Goal: Task Accomplishment & Management: Manage account settings

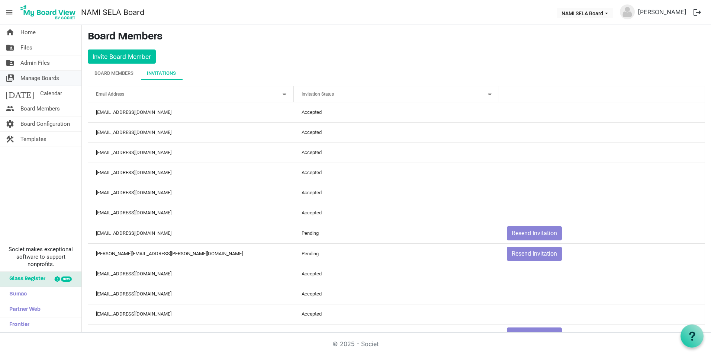
click at [42, 78] on span "Manage Boards" at bounding box center [39, 78] width 39 height 15
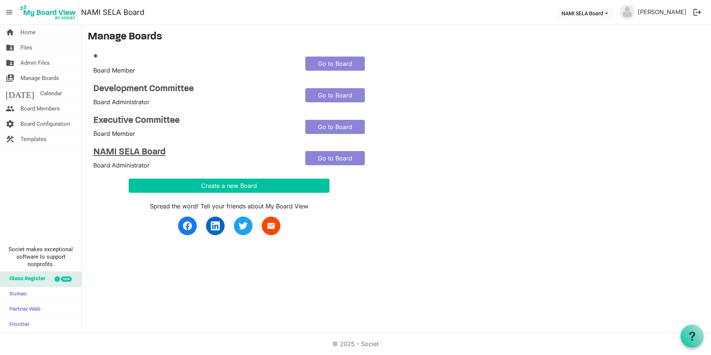
click at [127, 147] on h4 "NAMI SELA Board" at bounding box center [193, 152] width 201 height 11
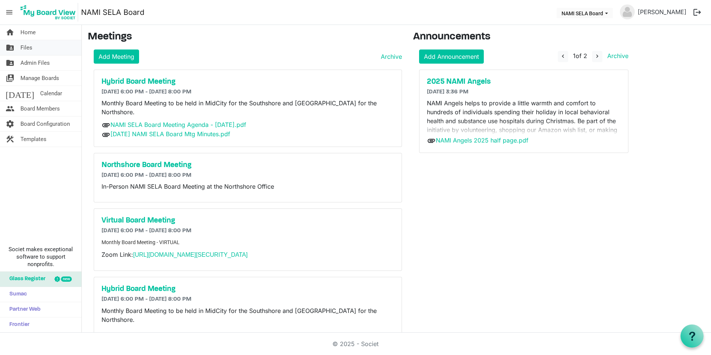
click at [54, 48] on link "folder_shared Files" at bounding box center [40, 47] width 81 height 15
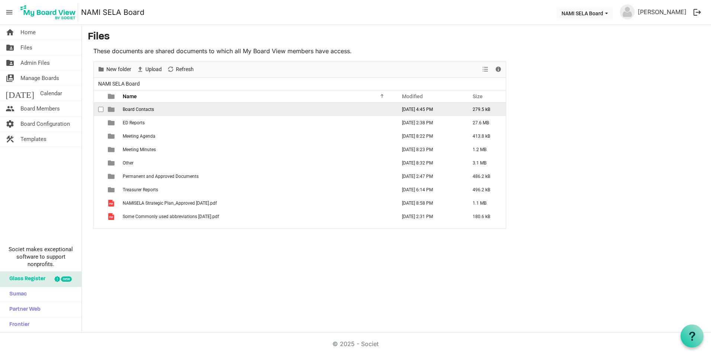
click at [143, 113] on td "Board Contacts" at bounding box center [257, 109] width 274 height 13
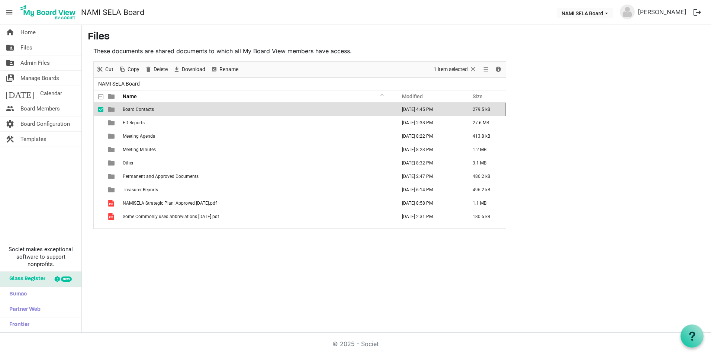
click at [144, 110] on span "Board Contacts" at bounding box center [138, 109] width 31 height 5
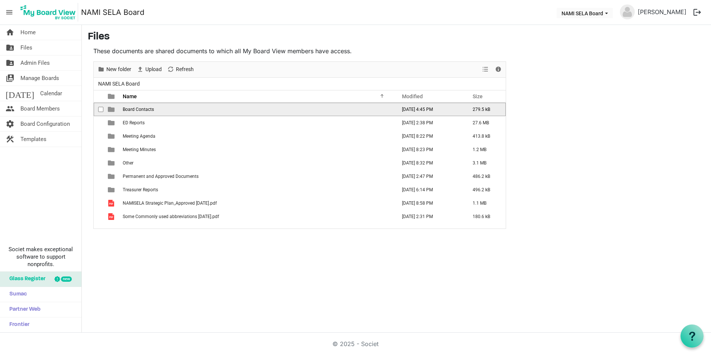
click at [144, 110] on span "Board Contacts" at bounding box center [138, 109] width 31 height 5
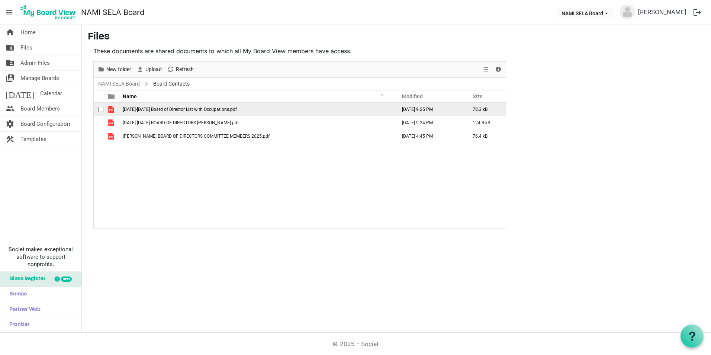
click at [149, 114] on td "2025-2026 Board of Director List with Occupations.pdf" at bounding box center [257, 109] width 274 height 13
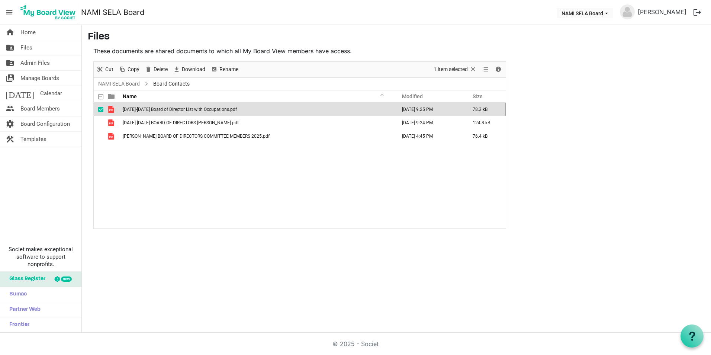
click at [151, 111] on span "2025-2026 Board of Director List with Occupations.pdf" at bounding box center [180, 109] width 114 height 5
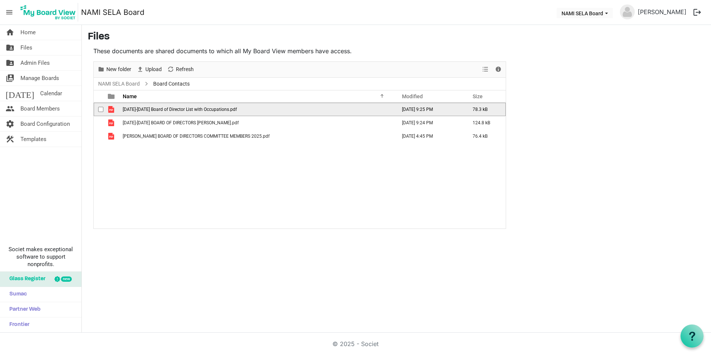
click at [151, 111] on span "2025-2026 Board of Director List with Occupations.pdf" at bounding box center [180, 109] width 114 height 5
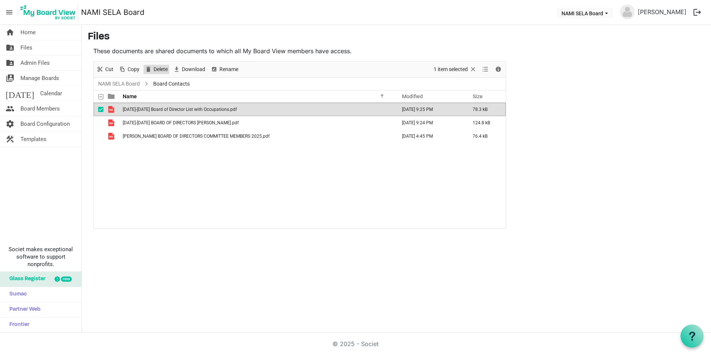
click at [158, 65] on span "Delete" at bounding box center [161, 69] width 16 height 9
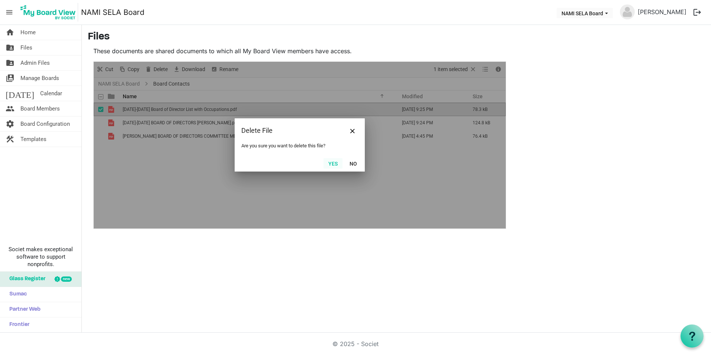
click at [326, 164] on button "Yes" at bounding box center [332, 163] width 19 height 10
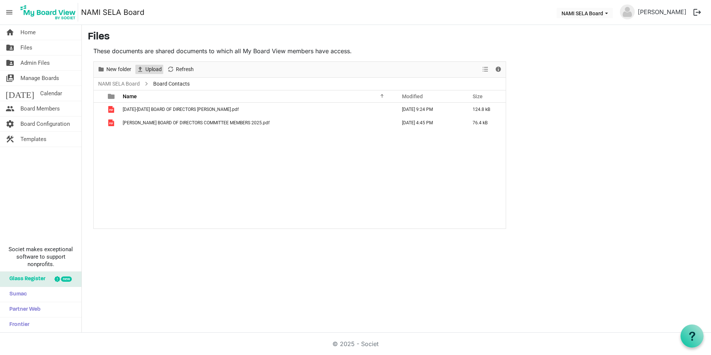
click at [157, 68] on span "Upload" at bounding box center [154, 69] width 18 height 9
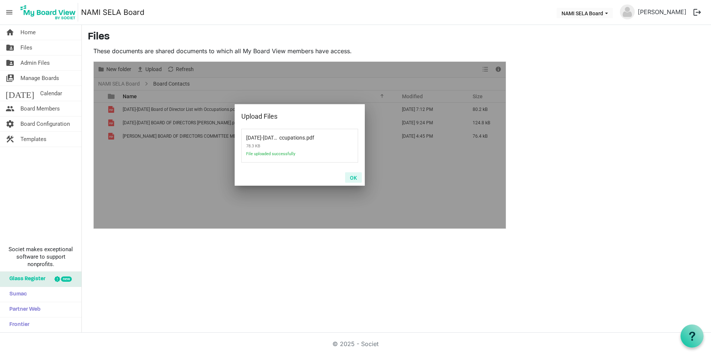
click at [351, 176] on button "OK" at bounding box center [353, 177] width 17 height 10
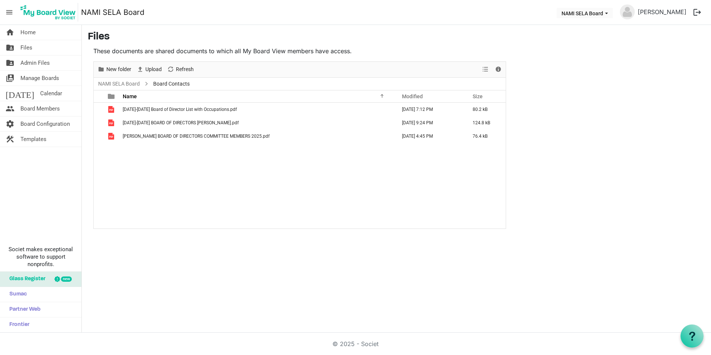
click at [270, 265] on div "home Home folder_shared Files folder_shared Admin Files switch_account Manage B…" at bounding box center [355, 178] width 711 height 307
click at [42, 49] on link "folder_shared Files" at bounding box center [40, 47] width 81 height 15
